Goal: Task Accomplishment & Management: Use online tool/utility

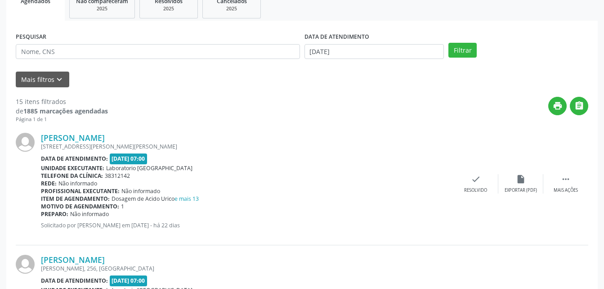
scroll to position [195, 0]
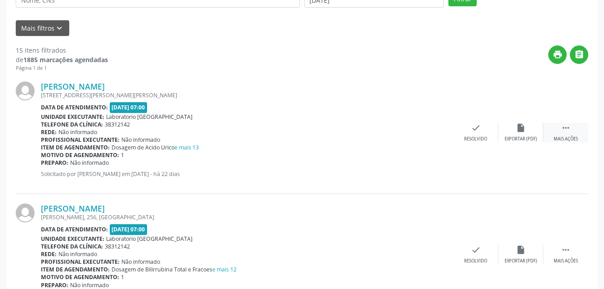
click at [568, 139] on div "Mais ações" at bounding box center [565, 139] width 24 height 6
click at [422, 127] on div "print Imprimir" at bounding box center [430, 132] width 45 height 19
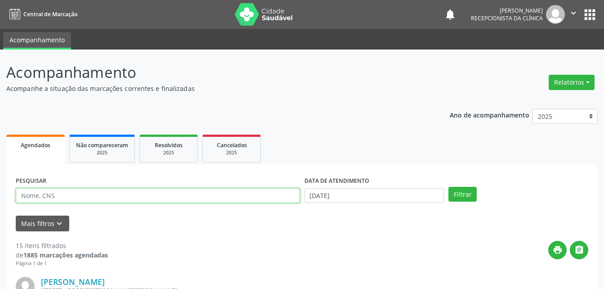
click at [134, 201] on input "text" at bounding box center [158, 195] width 284 height 15
type input "[PERSON_NAME]"
click at [448, 187] on button "Filtrar" at bounding box center [462, 194] width 28 height 15
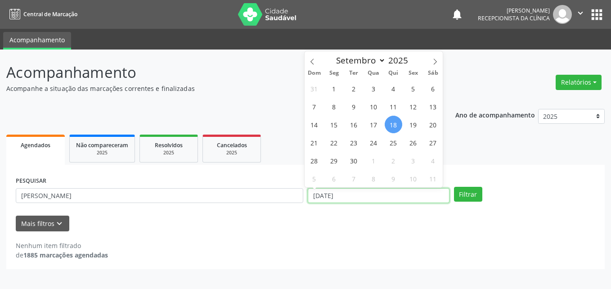
click at [388, 195] on input "[DATE]" at bounding box center [379, 195] width 142 height 15
click at [337, 89] on span "1" at bounding box center [334, 89] width 18 height 18
type input "[DATE]"
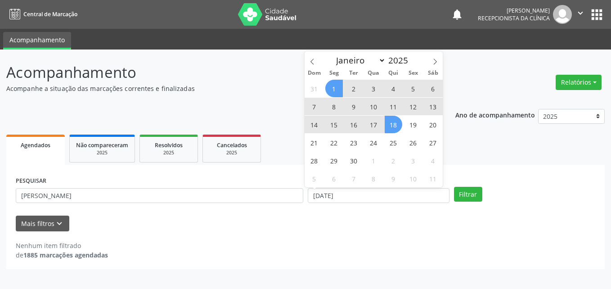
click at [389, 125] on span "18" at bounding box center [393, 125] width 18 height 18
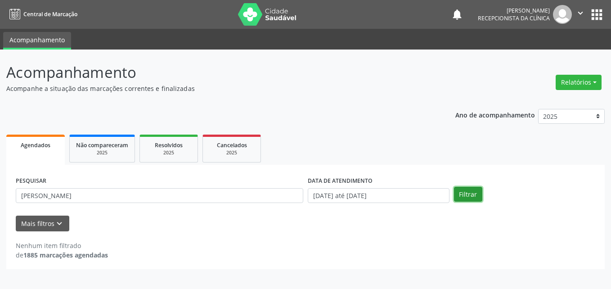
click at [464, 201] on button "Filtrar" at bounding box center [468, 194] width 28 height 15
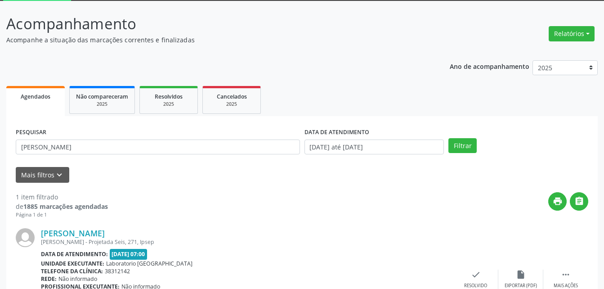
scroll to position [116, 0]
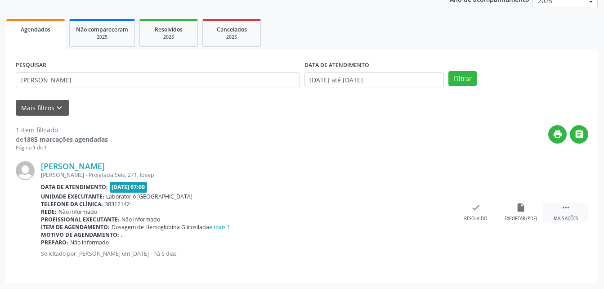
click at [562, 211] on icon "" at bounding box center [566, 207] width 10 height 10
click at [427, 212] on icon "print" at bounding box center [431, 207] width 10 height 10
